Goal: Transaction & Acquisition: Purchase product/service

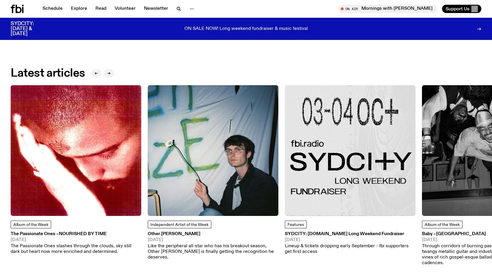
scroll to position [794, 0]
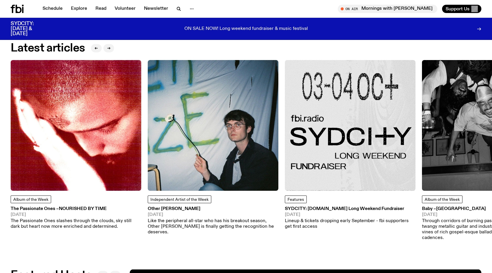
click at [340, 153] on img at bounding box center [350, 125] width 131 height 131
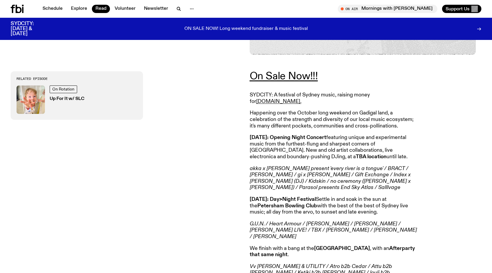
scroll to position [220, 0]
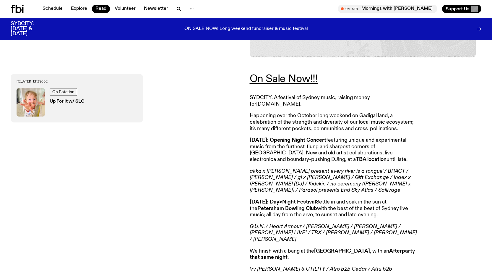
click at [301, 101] on link "[DOMAIN_NAME]." at bounding box center [278, 103] width 45 height 5
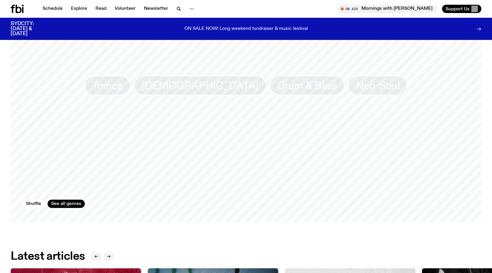
scroll to position [764, 0]
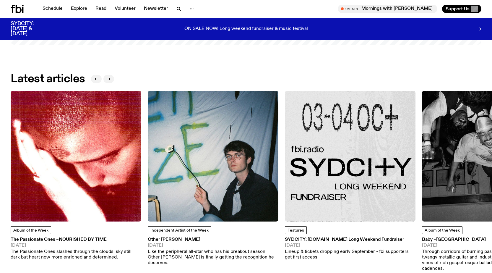
click at [306, 237] on h3 "SYDCITY: [DOMAIN_NAME] Long Weekend Fundraiser" at bounding box center [350, 239] width 131 height 4
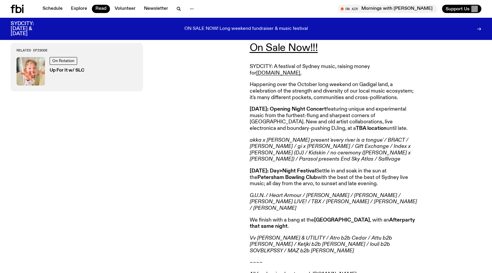
scroll to position [250, 0]
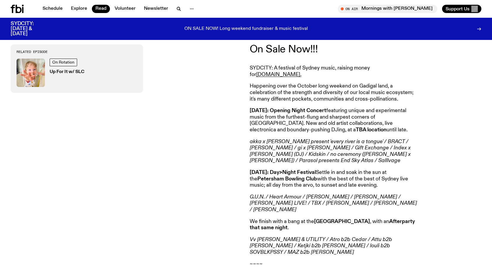
click at [287, 51] on link "On Sale Now!!!" at bounding box center [284, 49] width 68 height 11
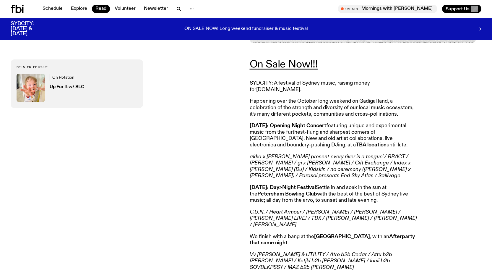
scroll to position [220, 0]
